Goal: Task Accomplishment & Management: Use online tool/utility

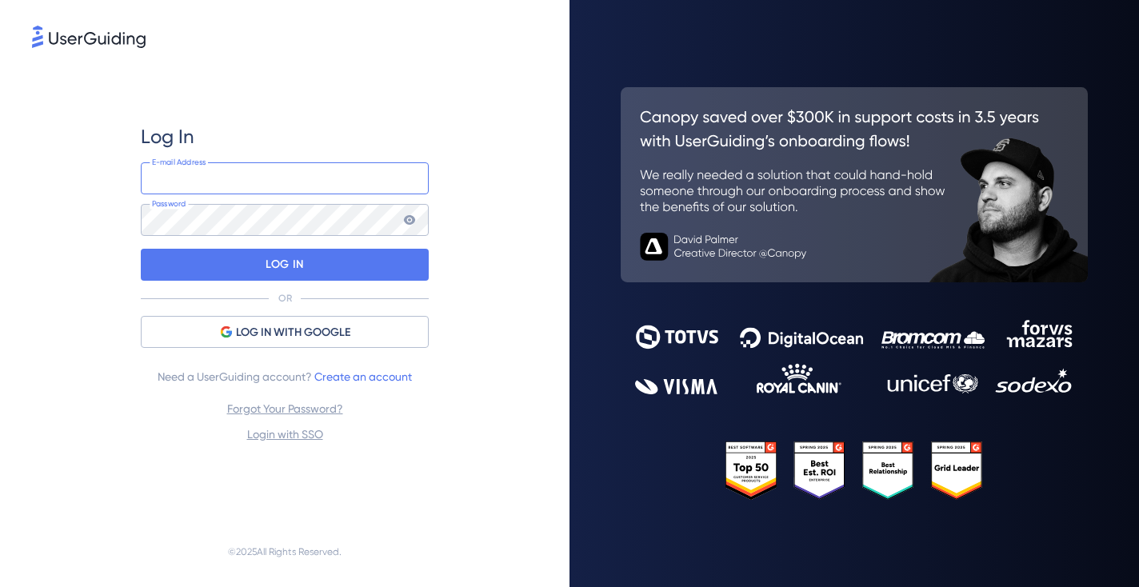
click at [234, 183] on input "email" at bounding box center [285, 178] width 288 height 32
type input "k"
type input "[PERSON_NAME][EMAIL_ADDRESS][DOMAIN_NAME]"
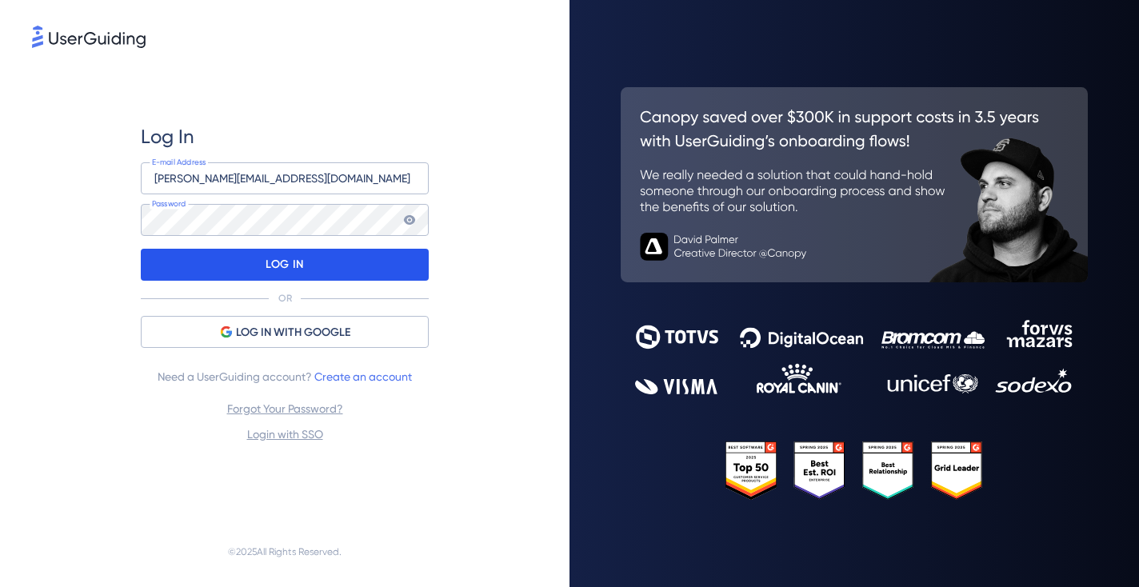
click at [209, 267] on div "LOG IN" at bounding box center [285, 265] width 288 height 32
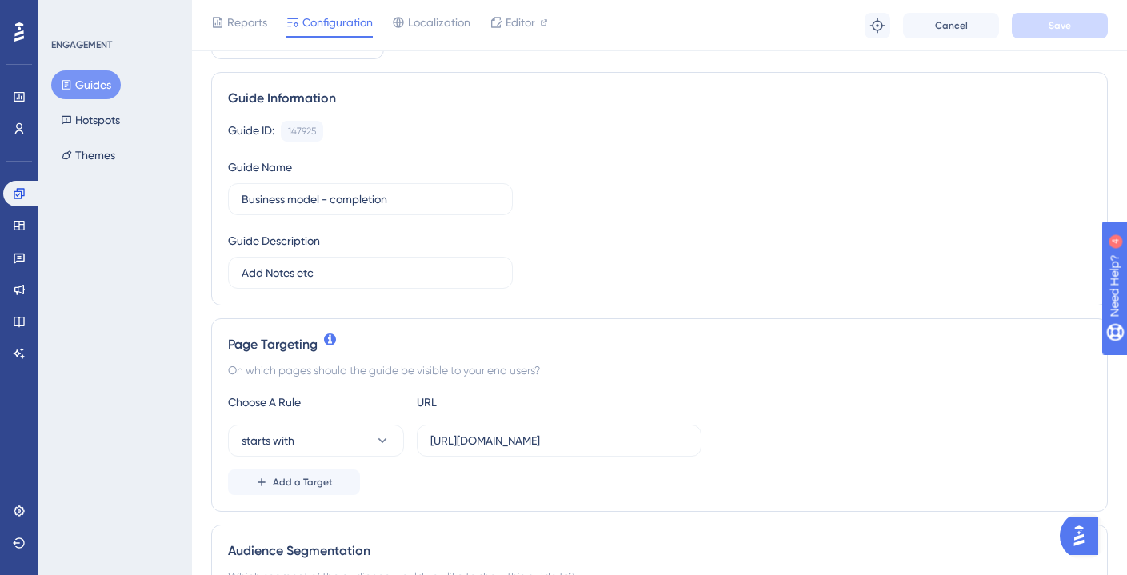
scroll to position [100, 0]
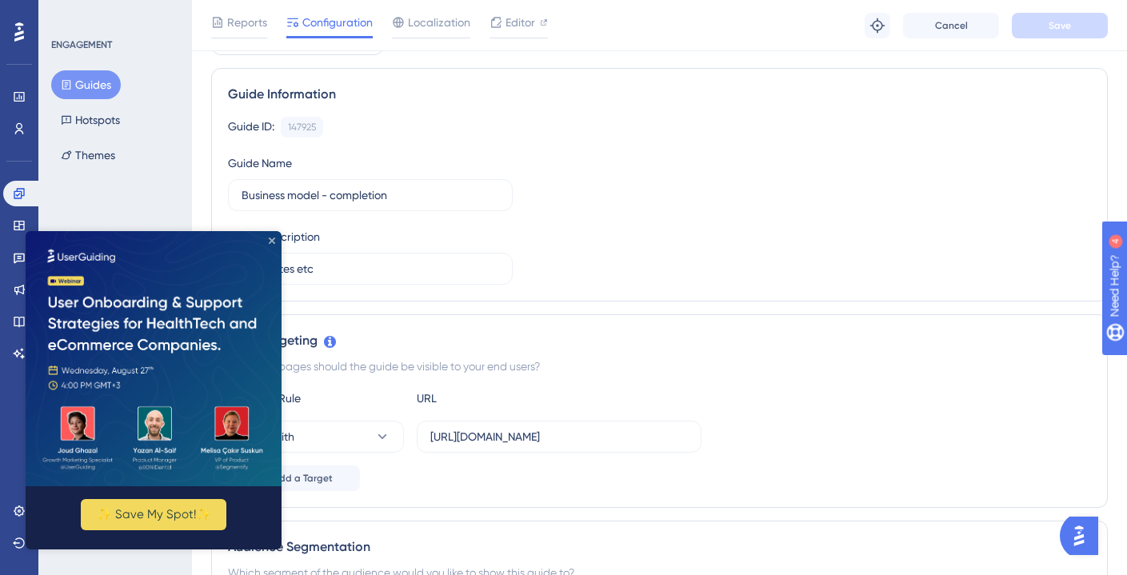
click at [270, 241] on icon "Close Preview" at bounding box center [272, 240] width 6 height 6
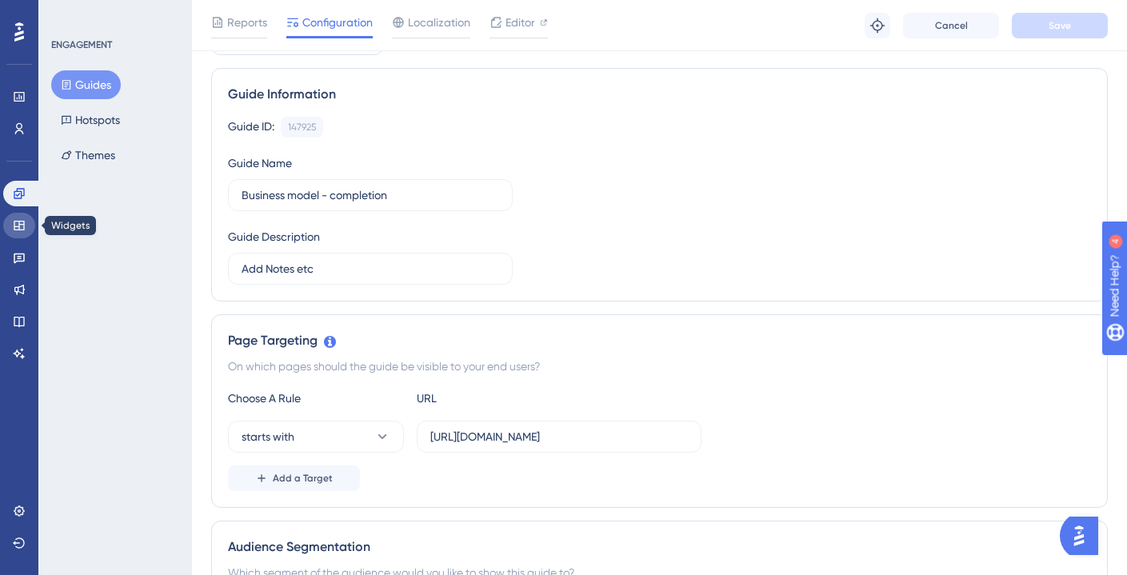
click at [21, 222] on icon at bounding box center [19, 226] width 10 height 10
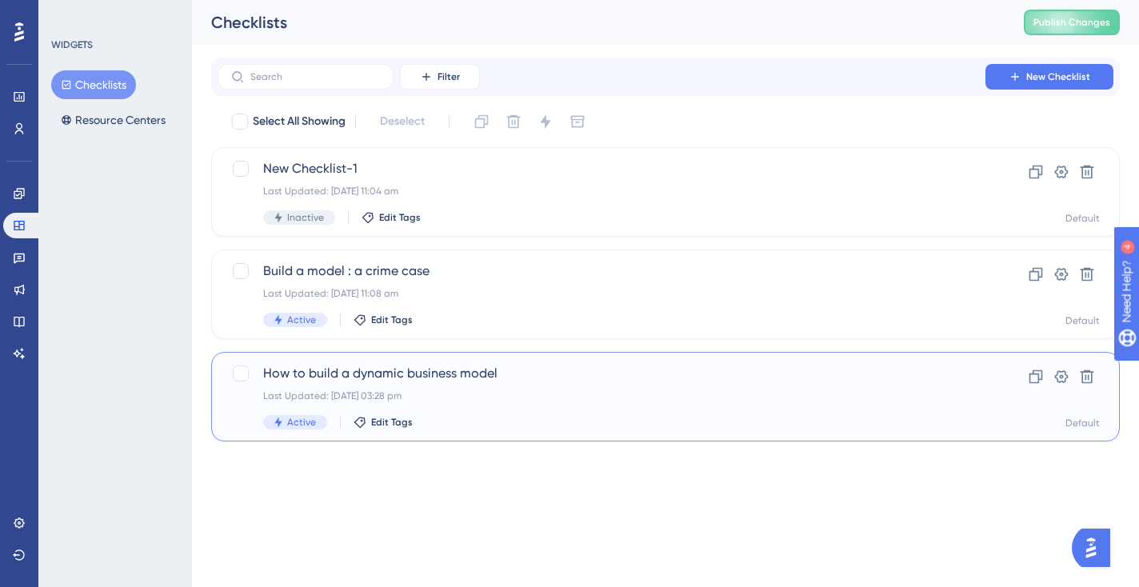
click at [327, 377] on span "How to build a dynamic business model" at bounding box center [601, 373] width 677 height 19
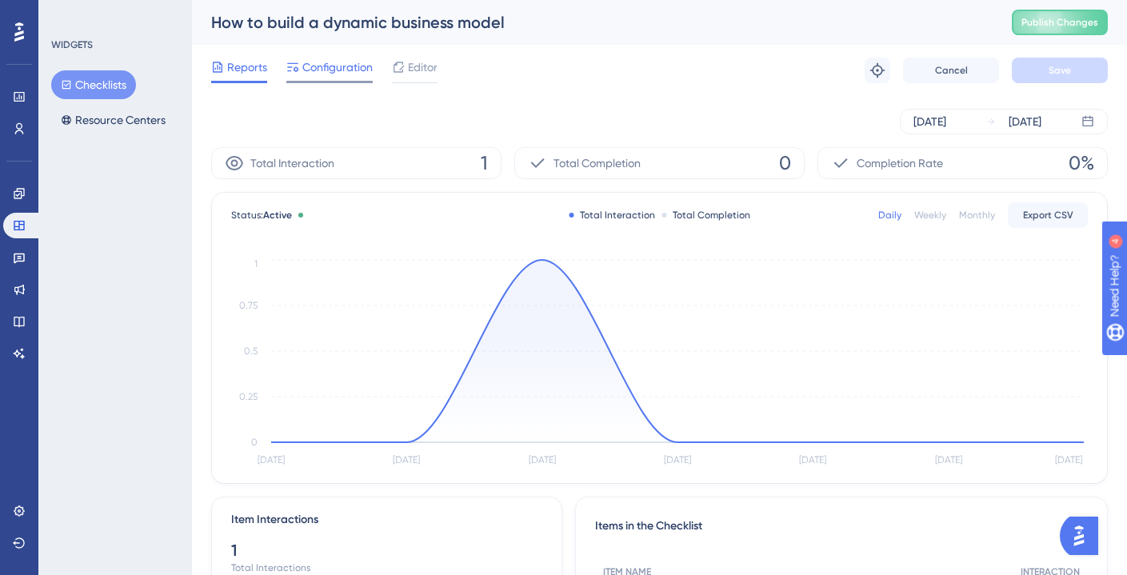
click at [340, 74] on span "Configuration" at bounding box center [337, 67] width 70 height 19
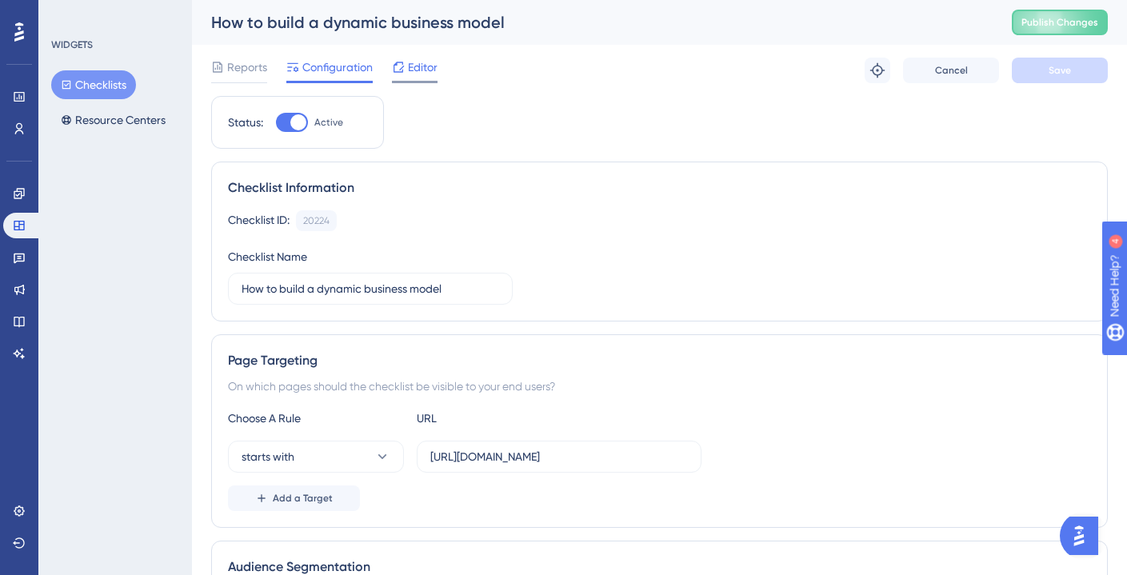
click at [421, 69] on span "Editor" at bounding box center [423, 67] width 30 height 19
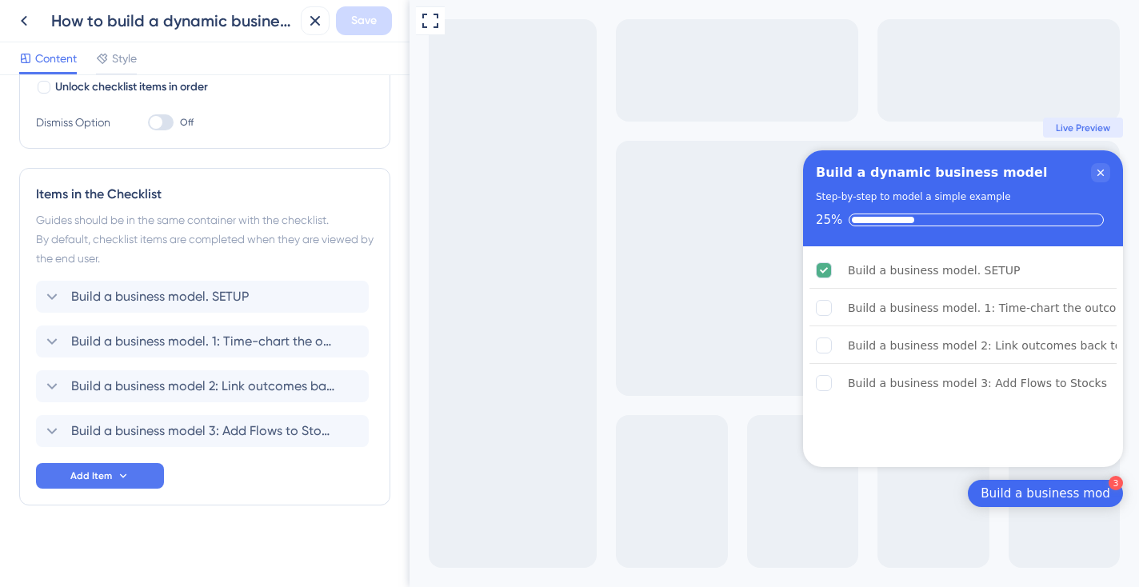
scroll to position [315, 0]
click at [122, 473] on icon at bounding box center [123, 474] width 13 height 13
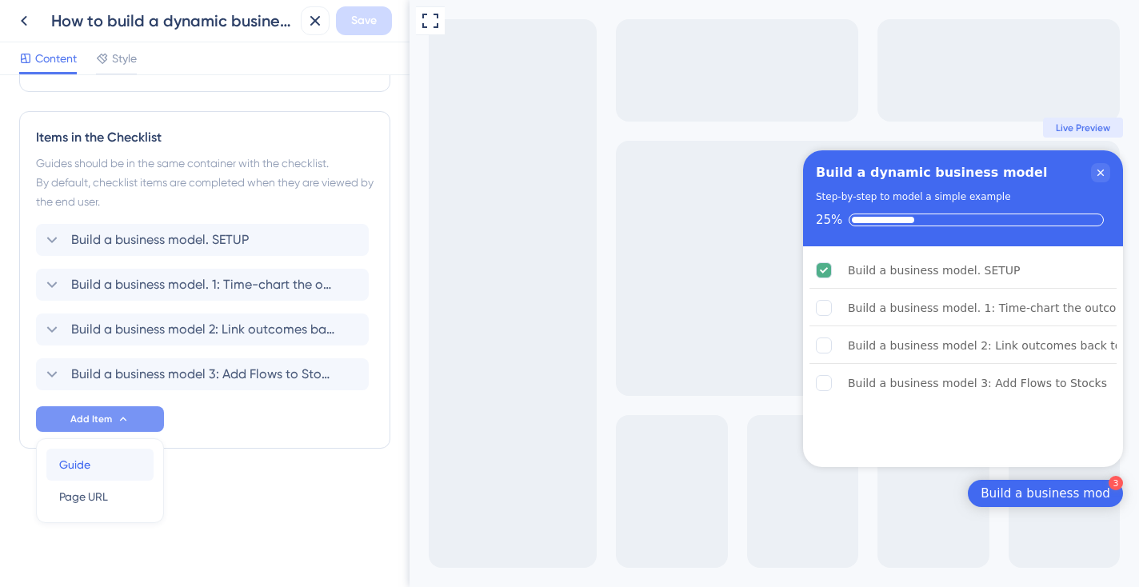
click at [83, 464] on span "Guide" at bounding box center [74, 464] width 31 height 19
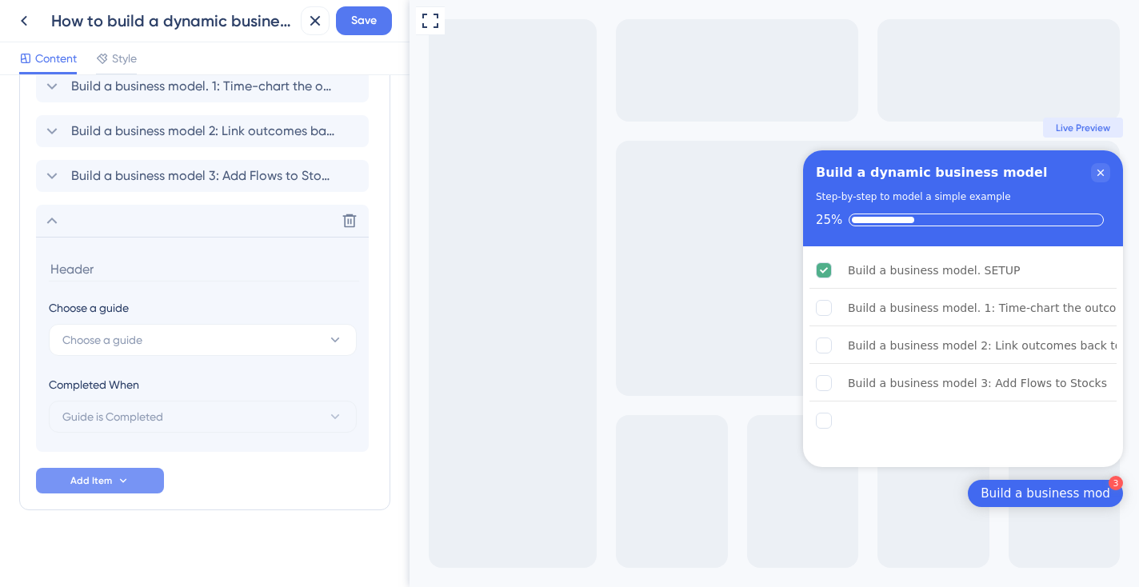
scroll to position [575, 0]
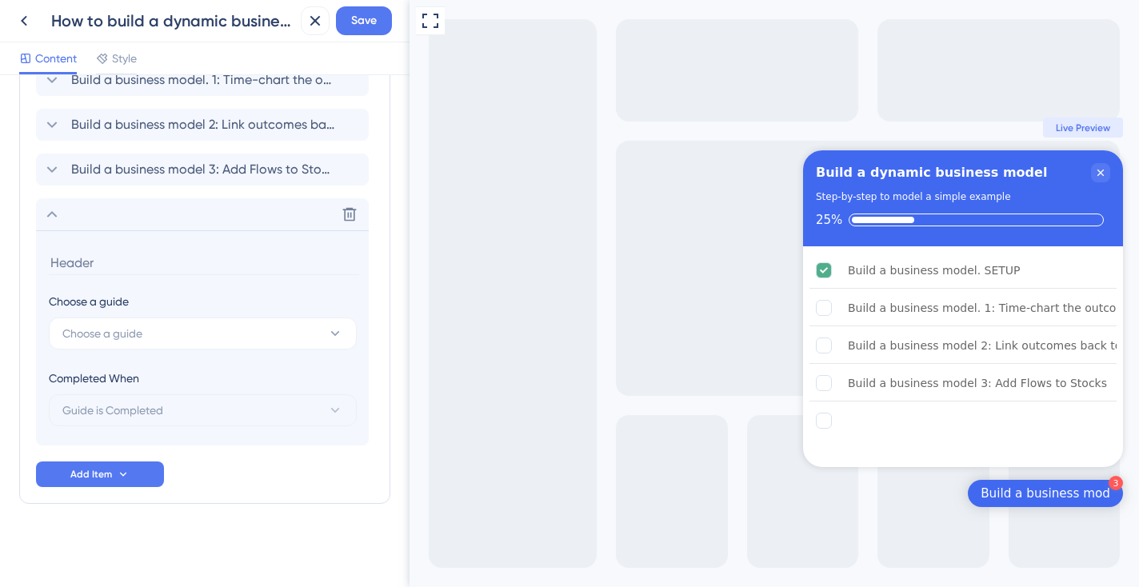
click at [114, 266] on input at bounding box center [204, 262] width 310 height 25
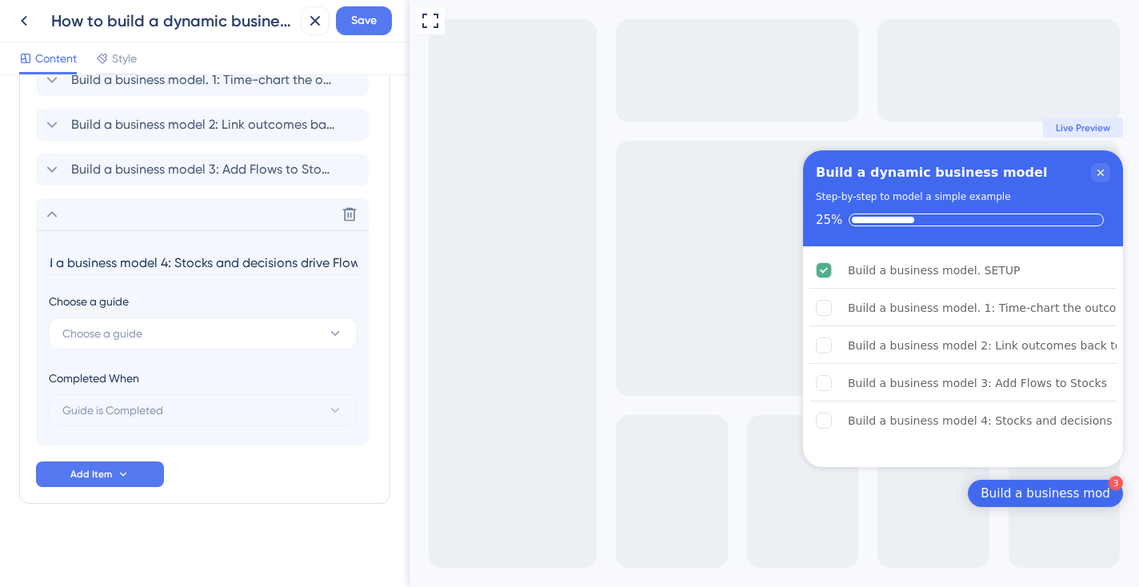
scroll to position [0, 33]
click at [167, 339] on button "Choose a guide" at bounding box center [203, 334] width 308 height 32
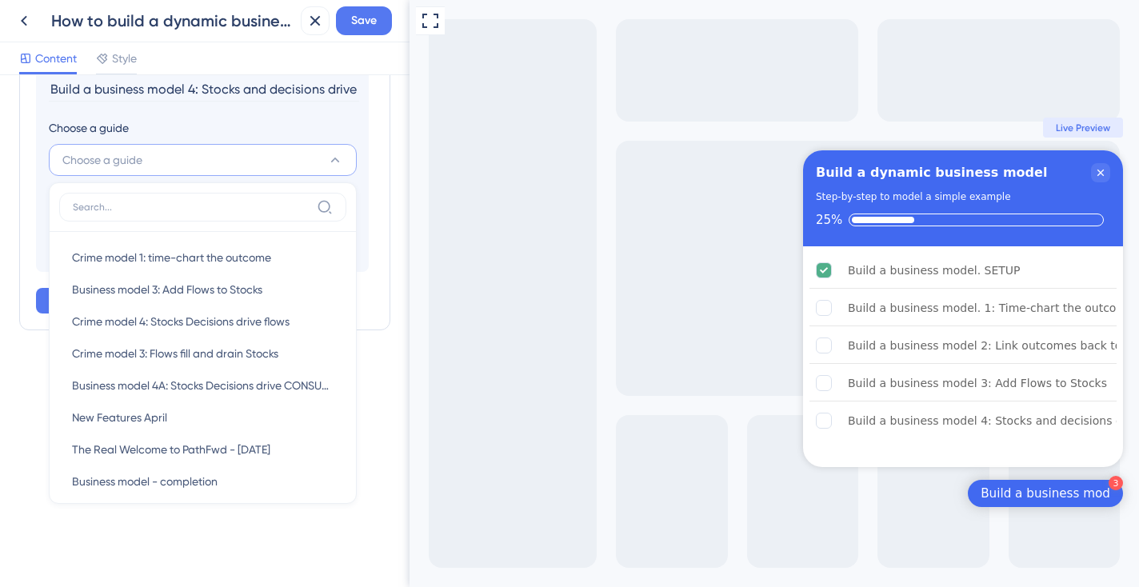
scroll to position [340, 0]
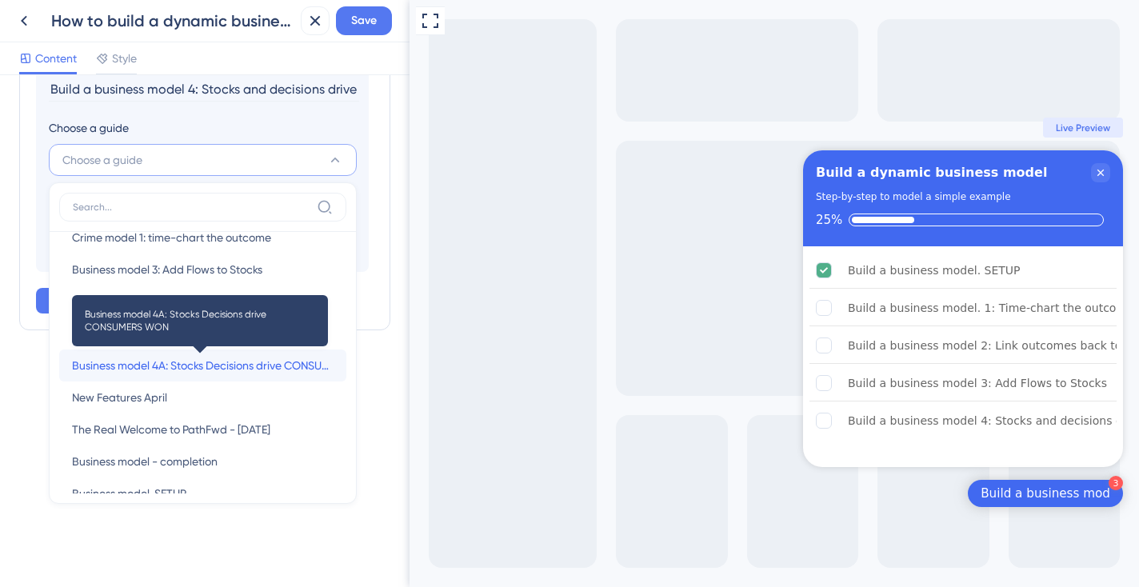
click at [206, 363] on span "Business model 4A: Stocks Decisions drive CONSUMERS WON" at bounding box center [203, 365] width 262 height 19
type input "Business model 4A: Stocks Decisions drive CONSUMERS WON"
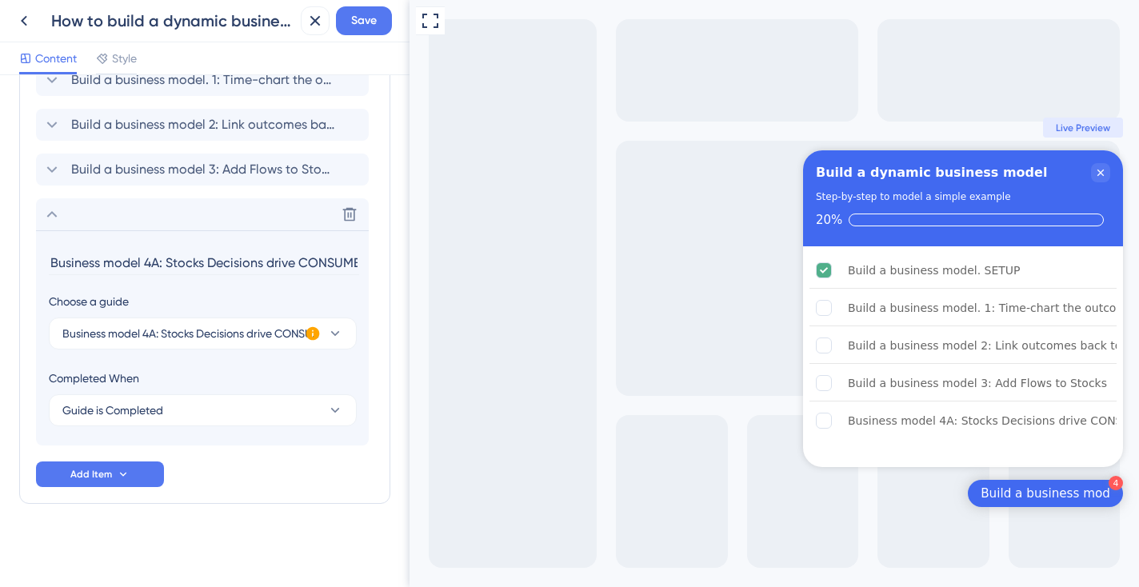
click at [295, 267] on input "Business model 4A: Stocks Decisions drive CONSUMERS WON" at bounding box center [204, 262] width 310 height 25
click at [314, 332] on icon at bounding box center [313, 334] width 14 height 14
click at [406, 353] on span "Activate Now" at bounding box center [418, 352] width 61 height 13
click at [121, 475] on icon at bounding box center [123, 474] width 13 height 13
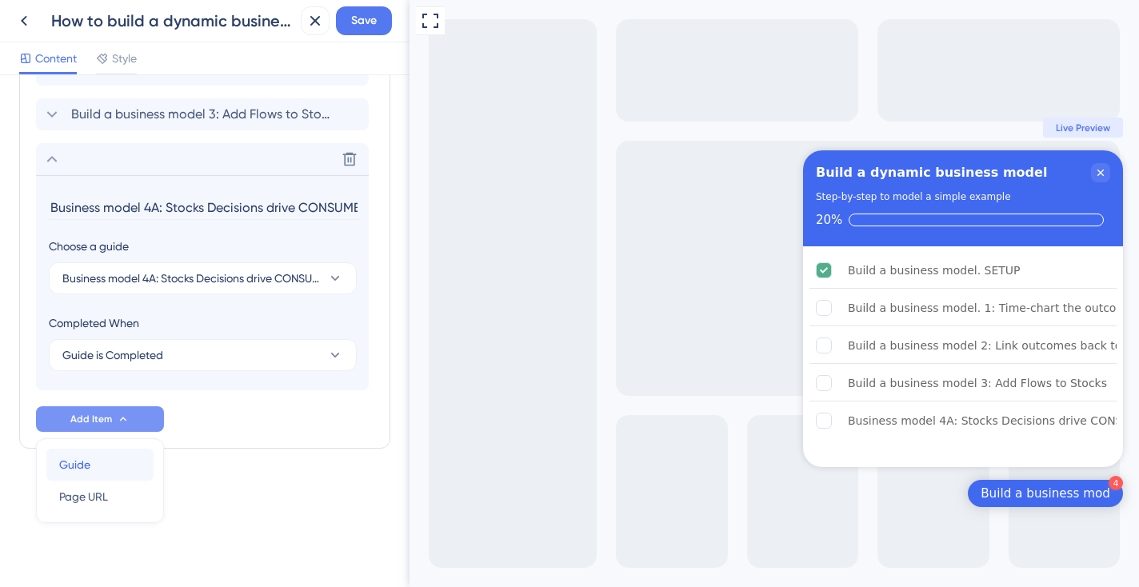
click at [121, 462] on div "Guide Guide" at bounding box center [100, 465] width 82 height 32
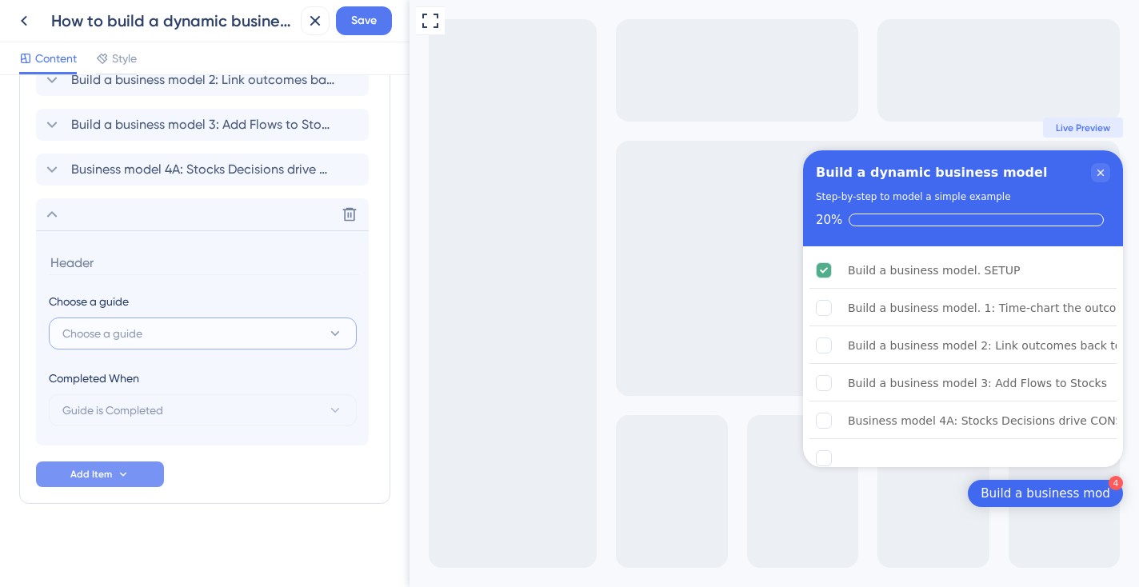
click at [154, 336] on button "Choose a guide" at bounding box center [203, 334] width 308 height 32
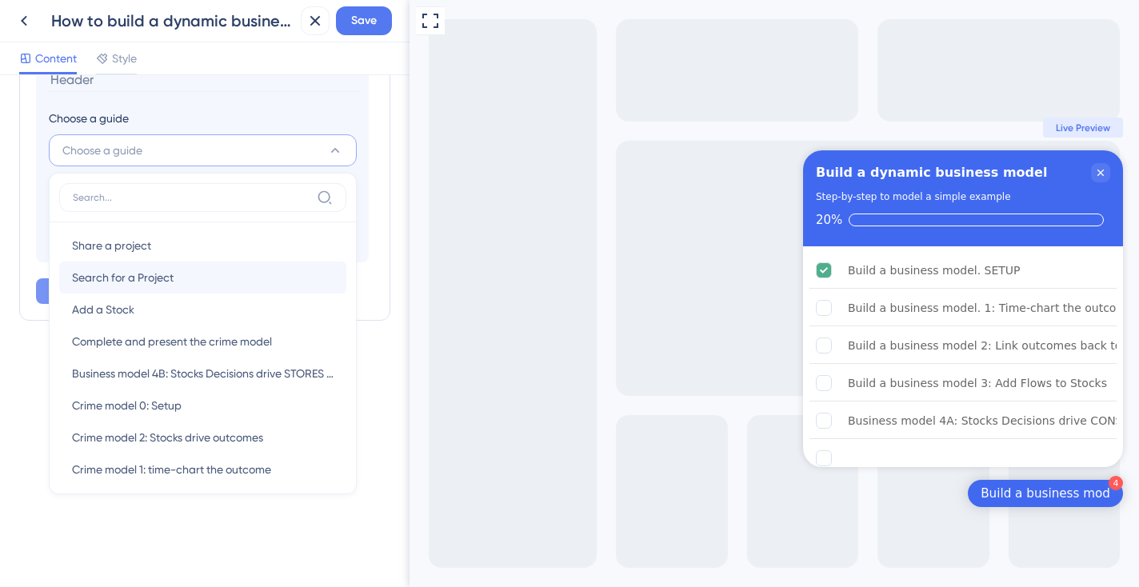
scroll to position [100, 0]
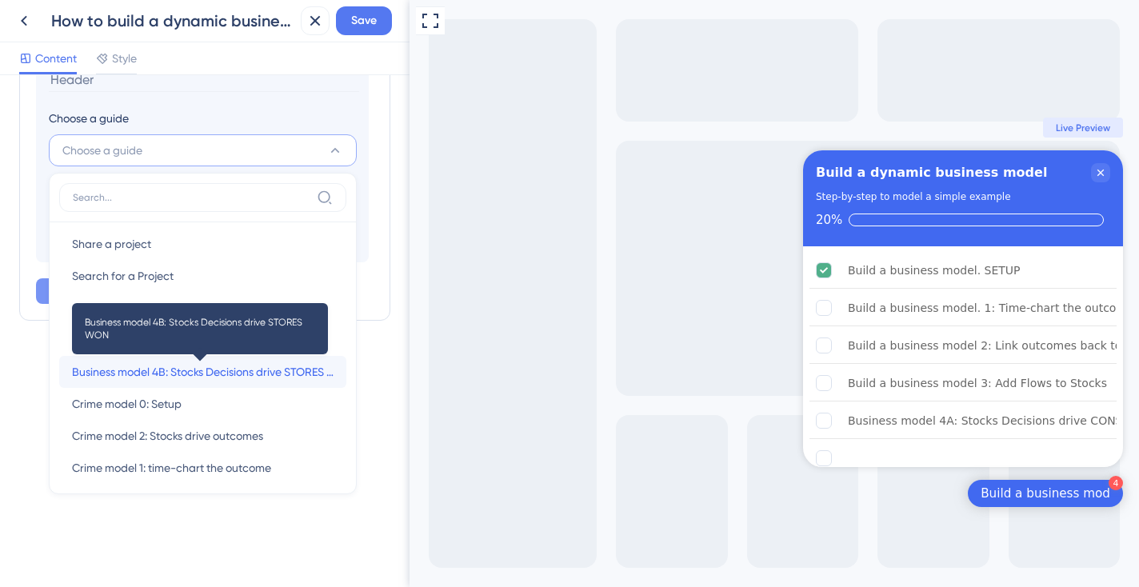
click at [202, 373] on span "Business model 4B: Stocks Decisions drive STORES WON" at bounding box center [203, 371] width 262 height 19
type input "Business model 4B: Stocks Decisions drive STORES WON"
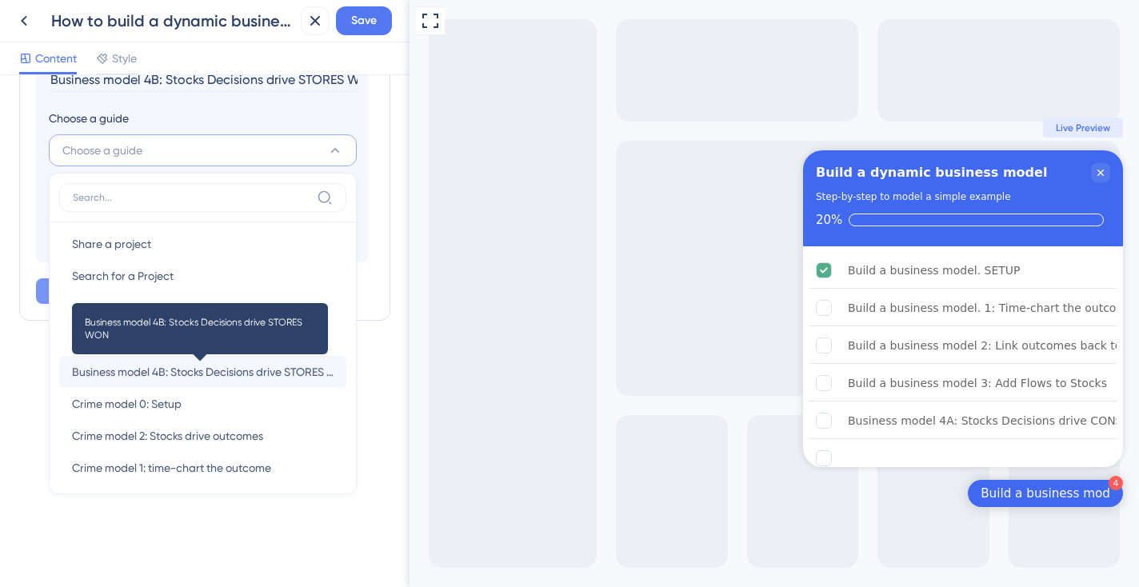
scroll to position [620, 0]
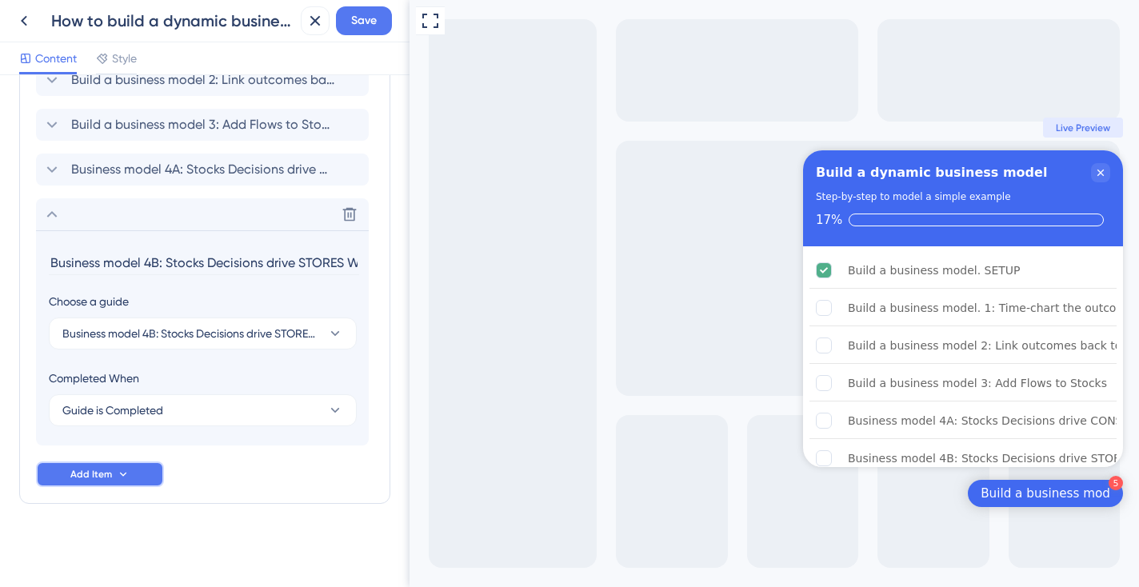
click at [104, 471] on span "Add Item" at bounding box center [91, 474] width 42 height 13
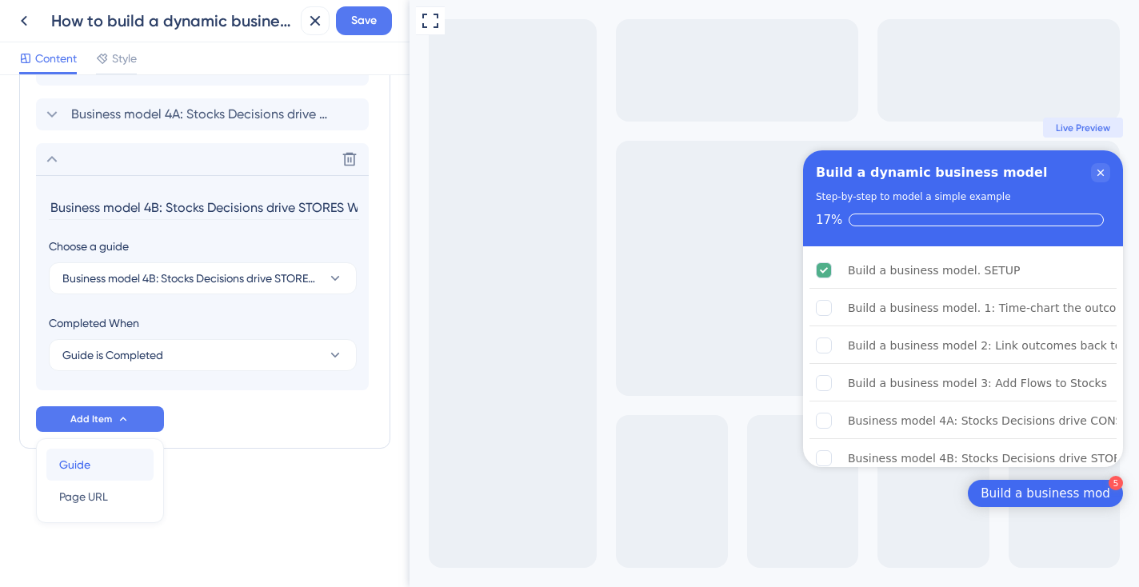
click at [122, 462] on div "Guide Guide" at bounding box center [100, 465] width 82 height 32
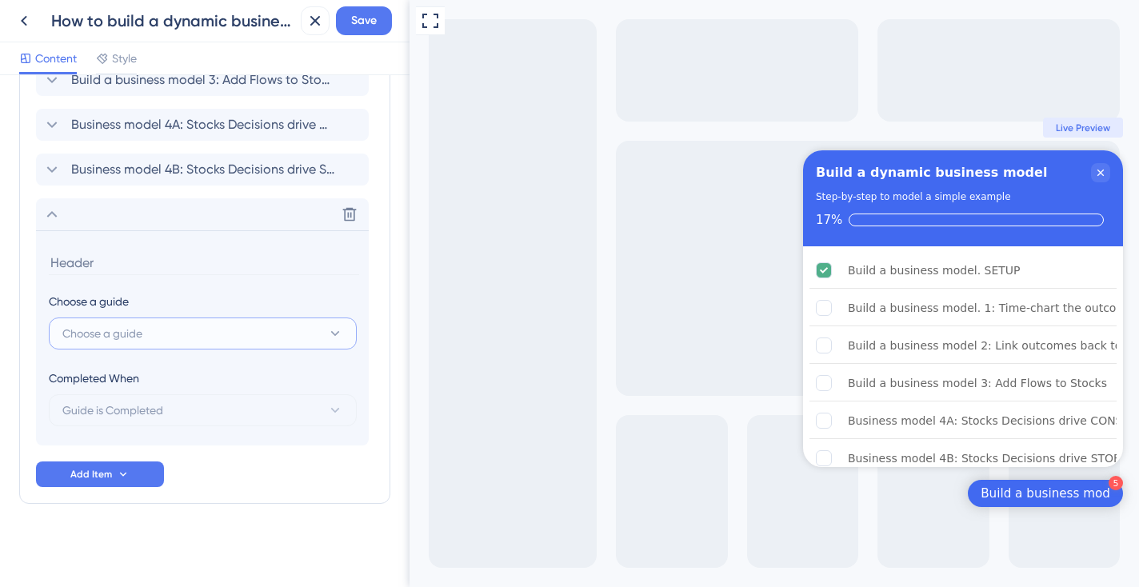
click at [162, 337] on button "Choose a guide" at bounding box center [203, 334] width 308 height 32
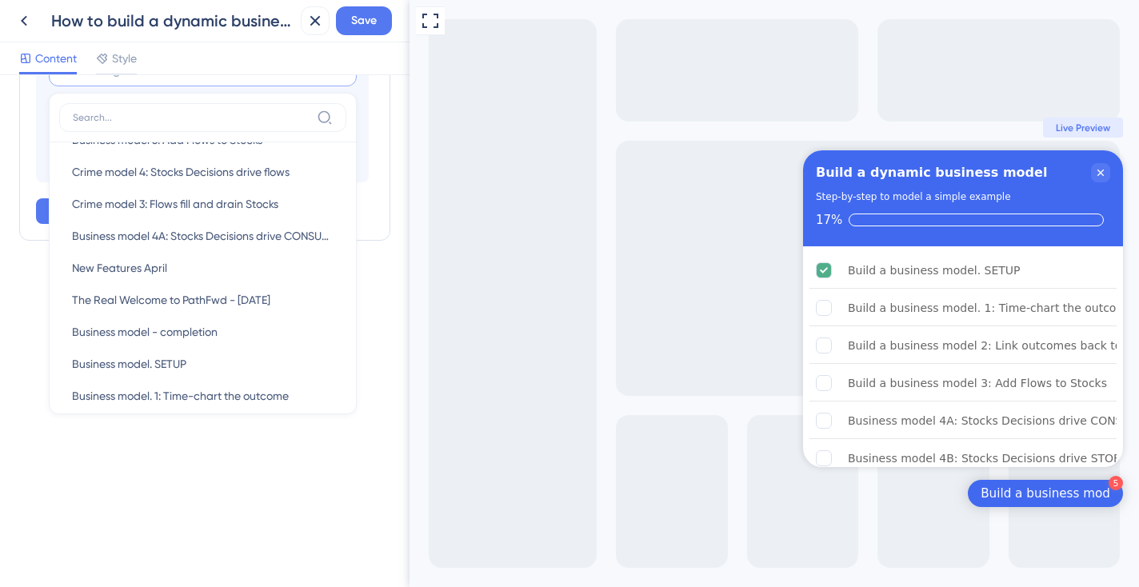
scroll to position [398, 0]
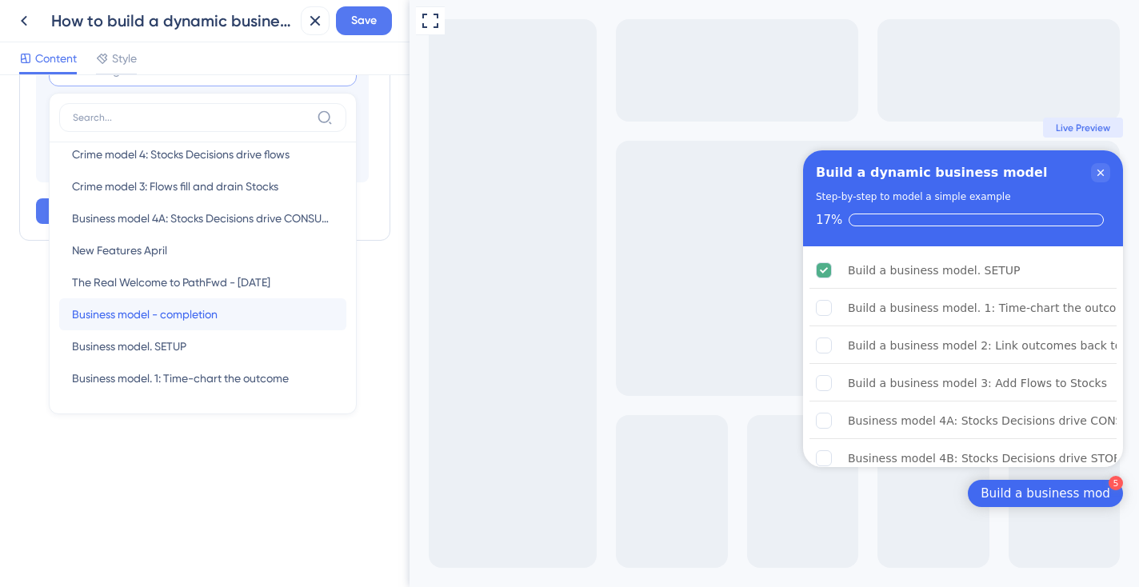
click at [189, 314] on span "Business model - completion" at bounding box center [145, 314] width 146 height 19
type input "Business model - completion"
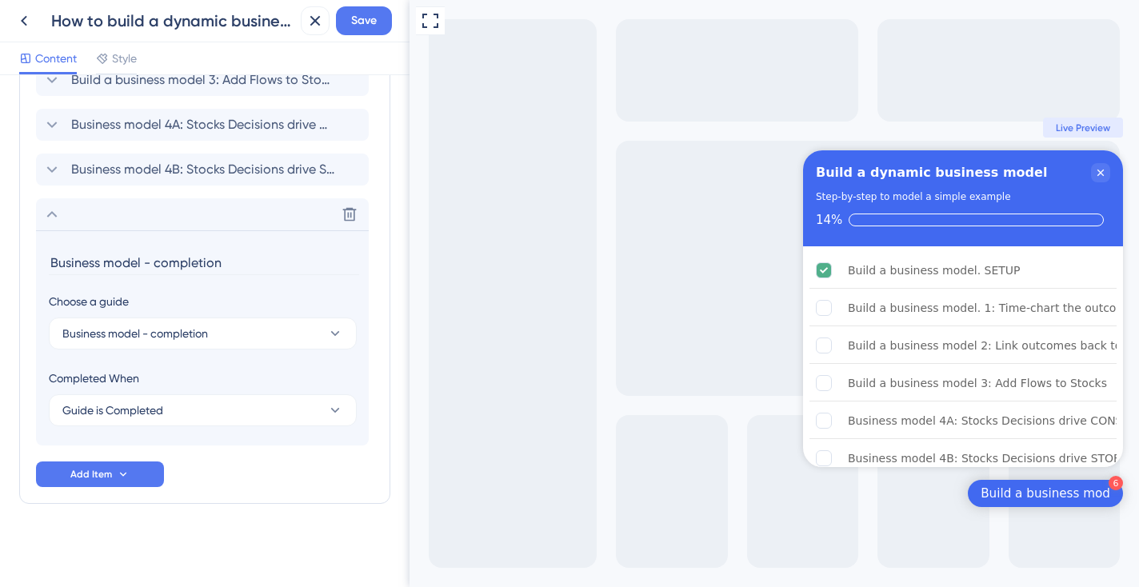
scroll to position [665, 0]
click at [366, 19] on span "Save" at bounding box center [364, 20] width 26 height 19
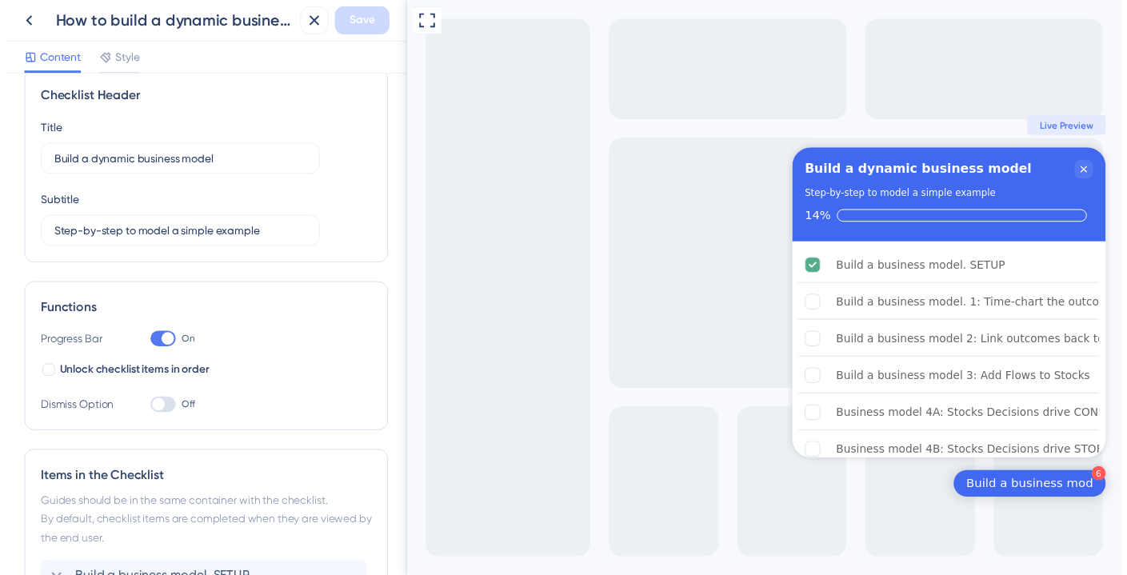
scroll to position [10, 0]
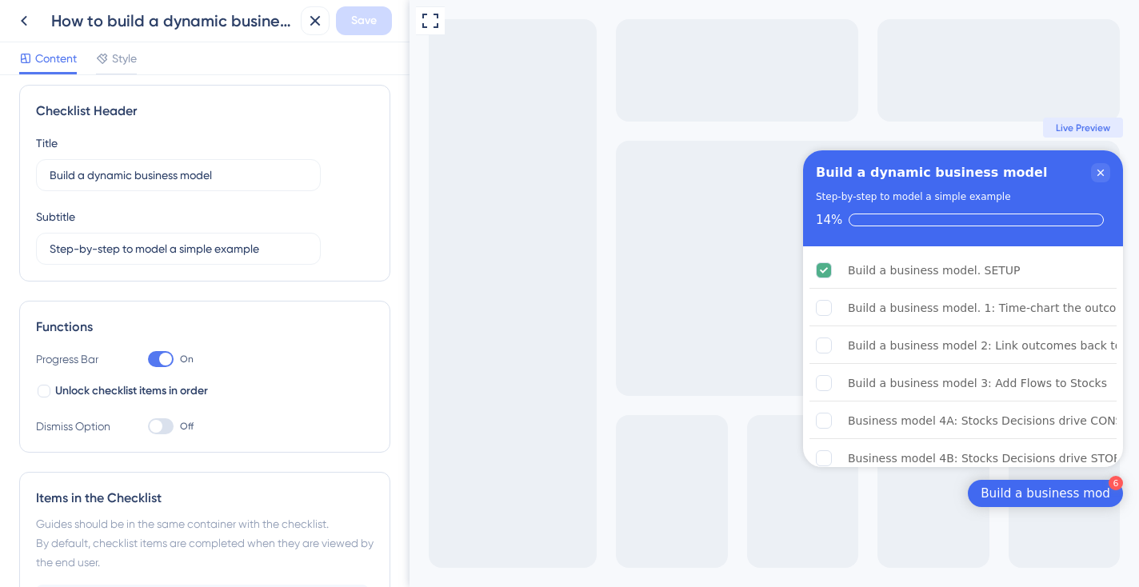
click at [737, 242] on div "Full Screen Preview 6 Build a business mod Build a dynamic business model Step-…" at bounding box center [775, 293] width 730 height 587
click at [513, 166] on div "Full Screen Preview 6 Build a business mod Build a dynamic business model Step-…" at bounding box center [775, 293] width 730 height 587
click at [1102, 170] on icon "Close Checklist" at bounding box center [1100, 172] width 13 height 13
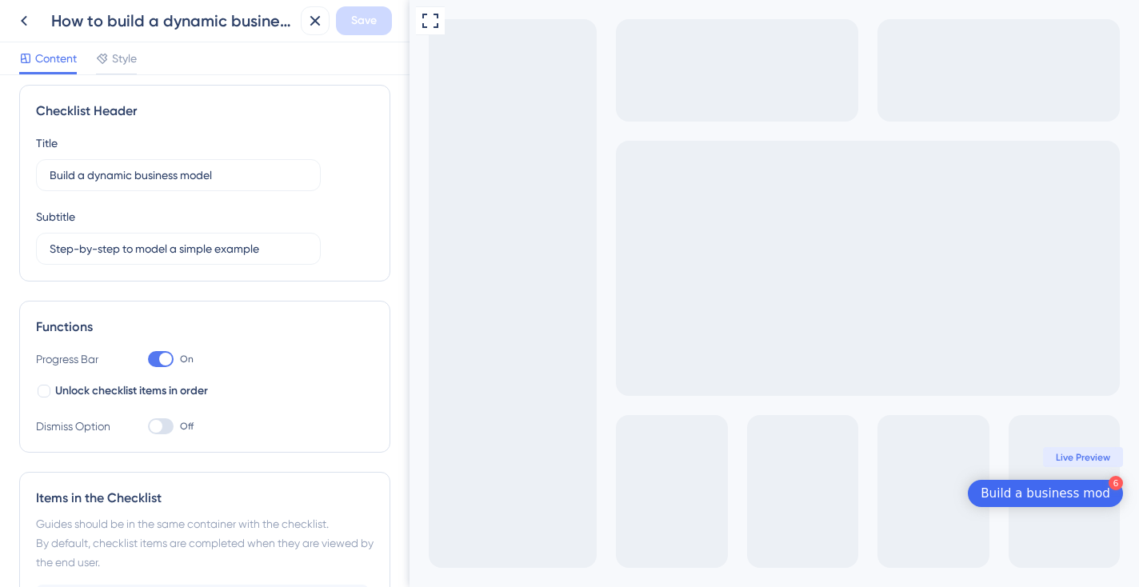
click at [750, 299] on div "Full Screen Preview 6 Build a business mod Live Preview" at bounding box center [775, 293] width 730 height 587
click at [28, 22] on icon at bounding box center [23, 20] width 19 height 19
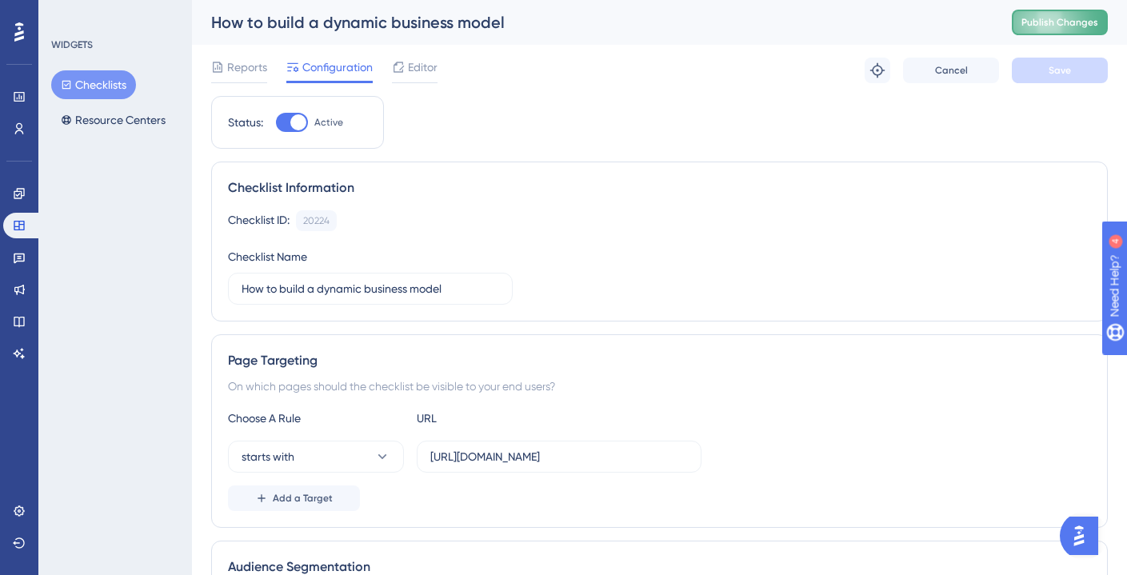
click at [1067, 22] on span "Publish Changes" at bounding box center [1060, 22] width 77 height 13
